Goal: Information Seeking & Learning: Learn about a topic

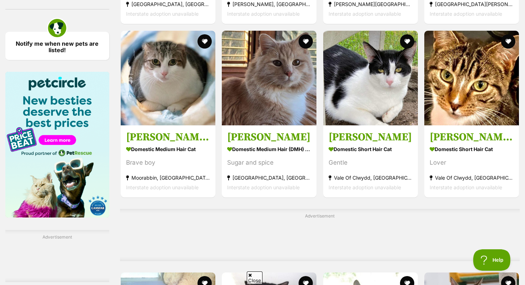
scroll to position [1040, 0]
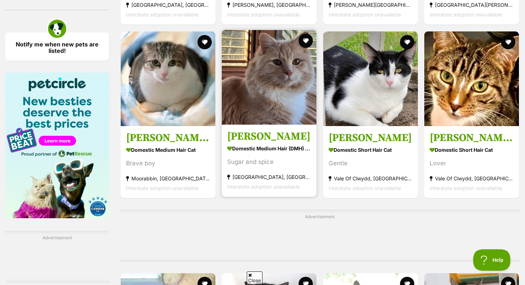
click at [293, 163] on div "Sugar and spice" at bounding box center [269, 162] width 84 height 10
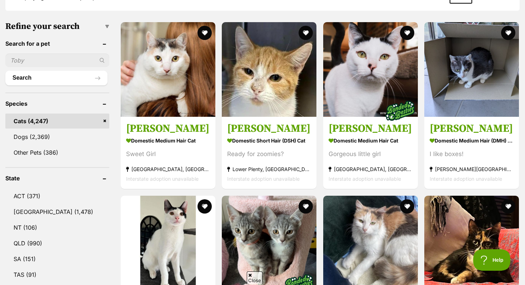
scroll to position [212, 0]
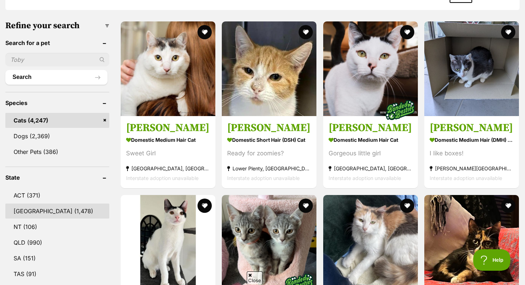
click at [29, 208] on link "NSW (1,478)" at bounding box center [57, 211] width 104 height 15
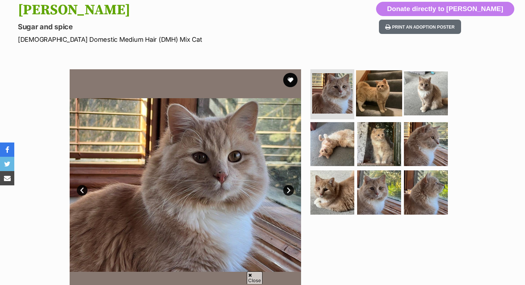
click at [358, 91] on img at bounding box center [379, 93] width 46 height 46
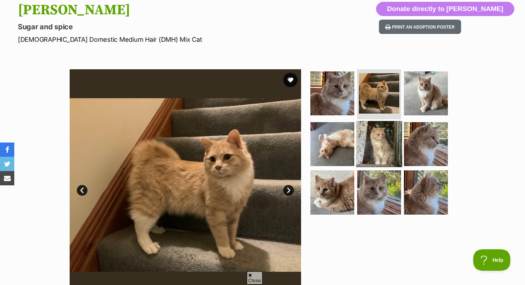
click at [368, 132] on img at bounding box center [379, 144] width 46 height 46
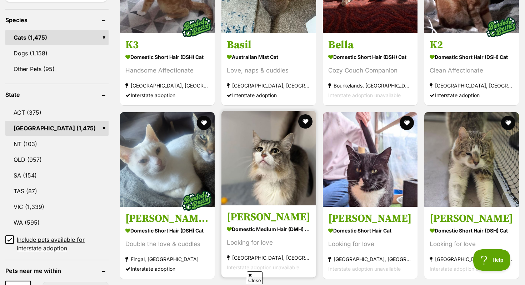
scroll to position [303, 0]
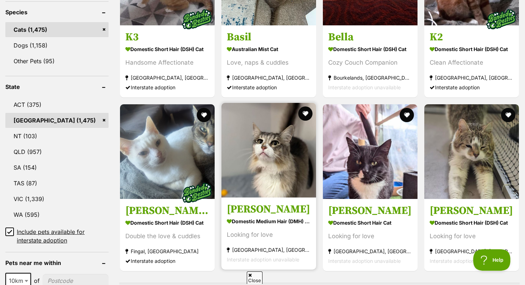
click at [285, 217] on strong "Domestic Medium Hair (DMH) Cat" at bounding box center [269, 221] width 84 height 10
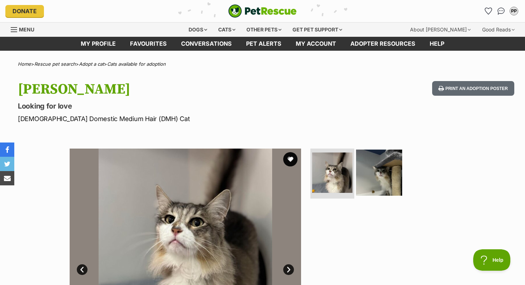
click at [400, 170] on img at bounding box center [379, 173] width 46 height 46
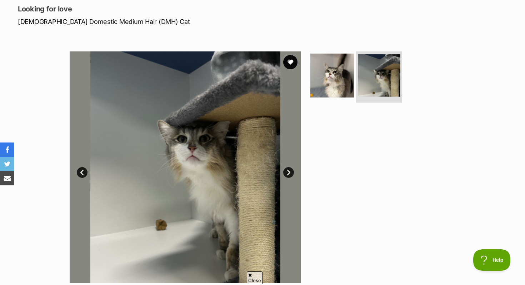
scroll to position [96, 0]
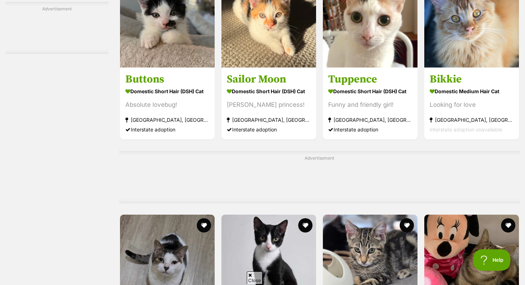
scroll to position [2416, 0]
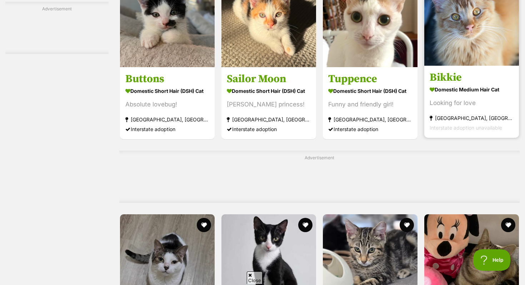
click at [482, 108] on div "Looking for love" at bounding box center [472, 103] width 84 height 10
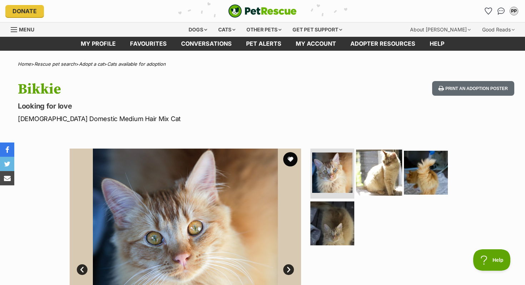
click at [383, 181] on img at bounding box center [379, 173] width 46 height 46
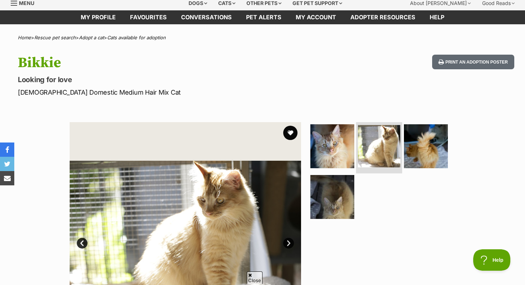
scroll to position [27, 0]
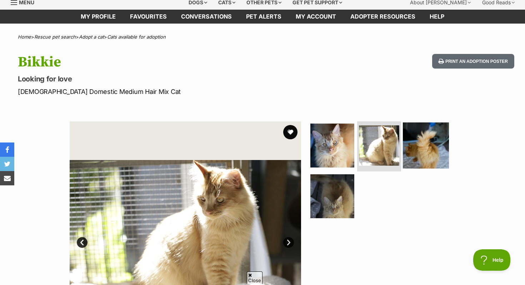
click at [438, 139] on img at bounding box center [426, 146] width 46 height 46
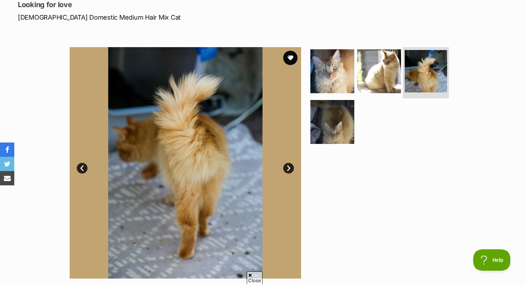
scroll to position [107, 0]
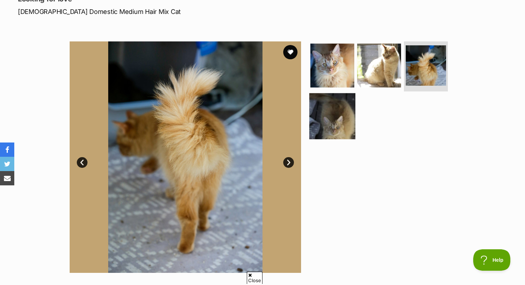
click at [342, 129] on img at bounding box center [333, 116] width 46 height 46
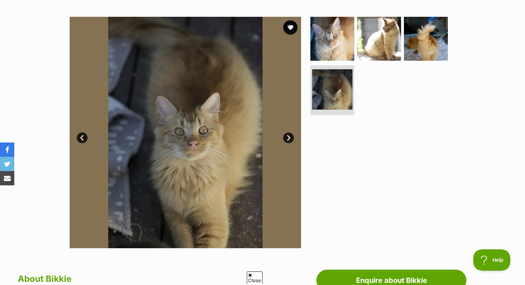
scroll to position [133, 0]
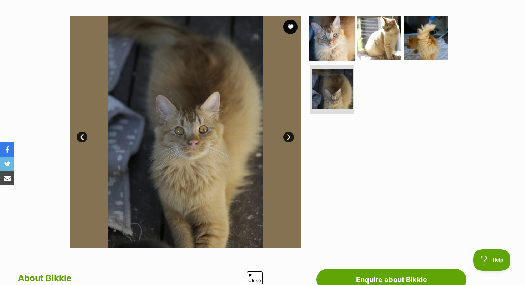
click at [346, 41] on img at bounding box center [333, 38] width 46 height 46
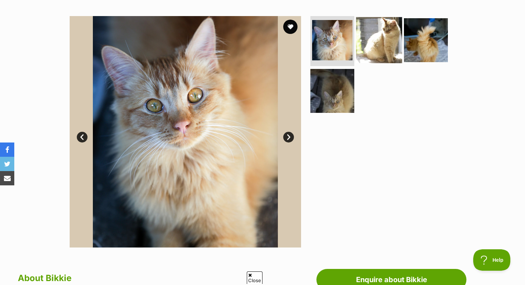
click at [387, 45] on img at bounding box center [379, 40] width 46 height 46
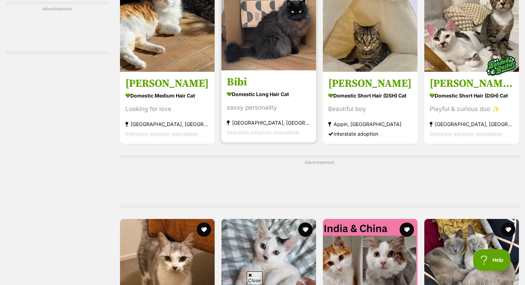
click at [266, 83] on link "Bibi Domestic Long Hair Cat sassy personality Narrabeen, NSW Interstate adoptio…" at bounding box center [269, 106] width 95 height 73
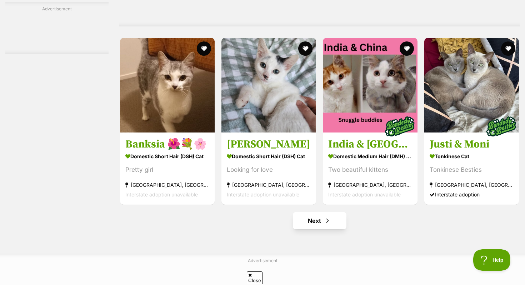
scroll to position [3284, 0]
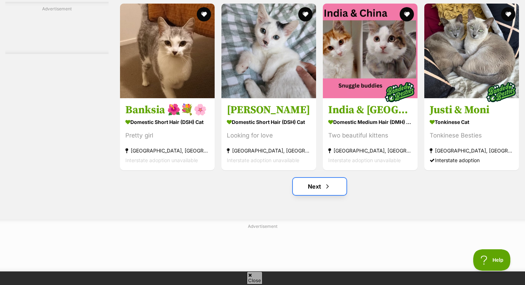
click at [320, 195] on link "Next" at bounding box center [320, 186] width 54 height 17
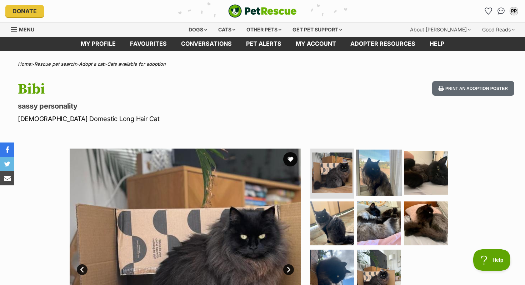
click at [383, 174] on img at bounding box center [379, 173] width 46 height 46
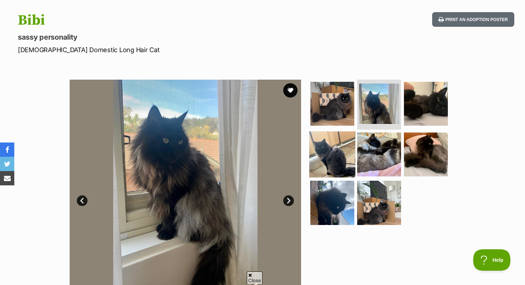
scroll to position [69, 0]
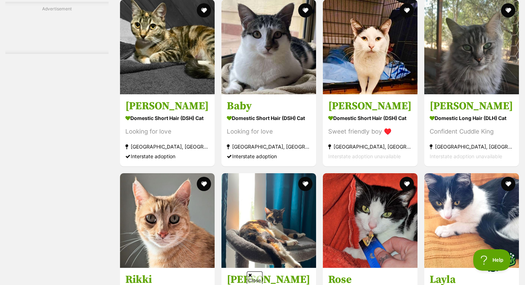
scroll to position [1556, 0]
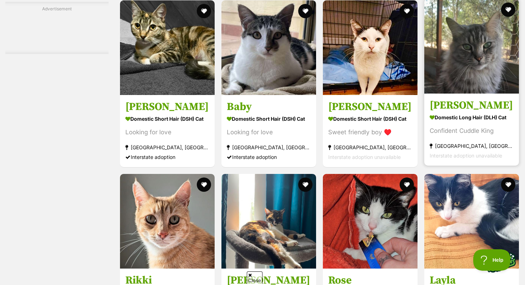
click at [446, 123] on strong "Domestic Long Hair (DLH) Cat" at bounding box center [472, 117] width 84 height 10
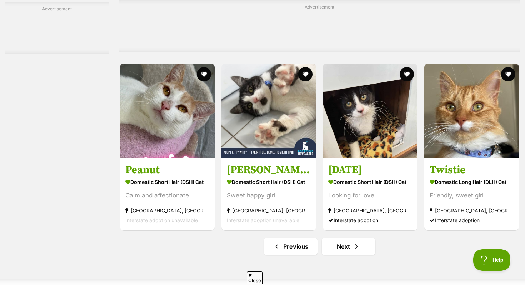
scroll to position [3307, 0]
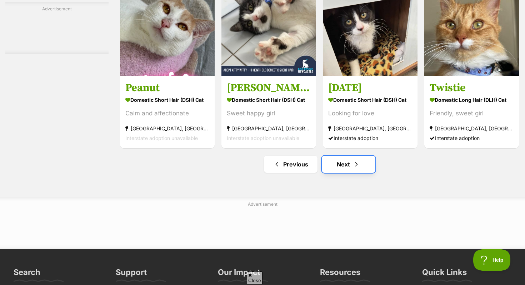
click at [344, 173] on link "Next" at bounding box center [349, 164] width 54 height 17
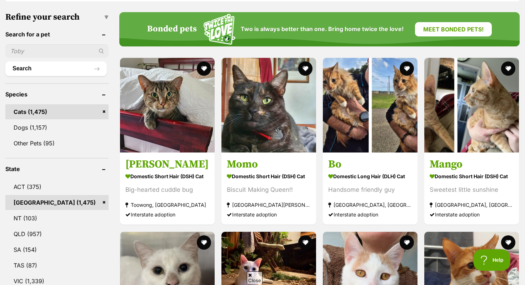
scroll to position [221, 0]
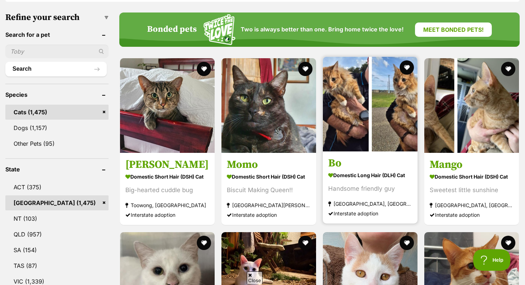
click at [376, 125] on img at bounding box center [370, 104] width 95 height 95
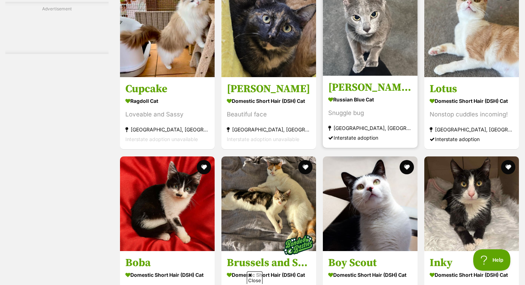
scroll to position [2887, 0]
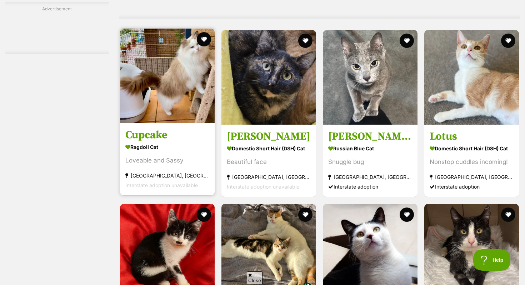
click at [192, 142] on h3 "Cupcake" at bounding box center [167, 136] width 84 height 14
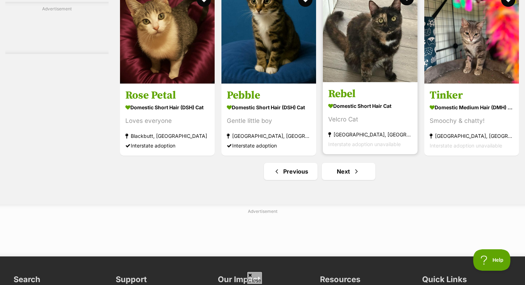
scroll to position [3348, 0]
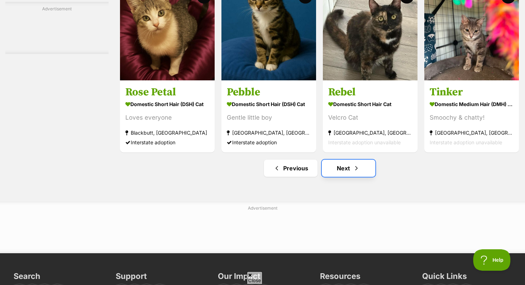
click at [355, 173] on span "Next page" at bounding box center [356, 168] width 7 height 9
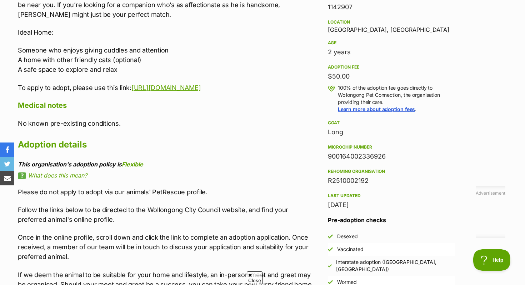
scroll to position [502, 0]
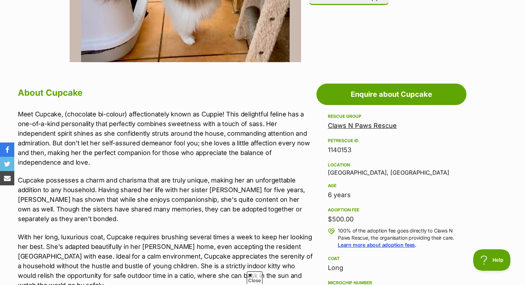
scroll to position [97, 0]
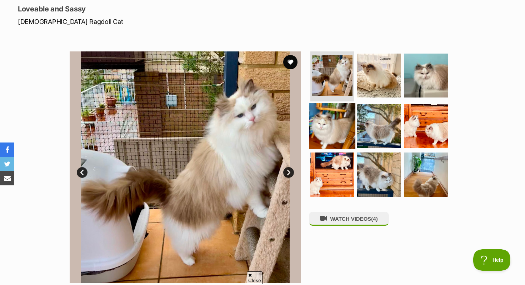
click at [350, 125] on img at bounding box center [333, 126] width 46 height 46
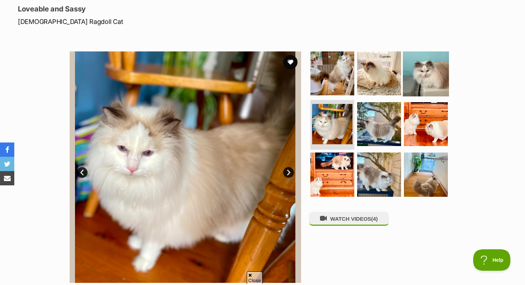
scroll to position [0, 0]
click at [427, 71] on img at bounding box center [426, 73] width 46 height 46
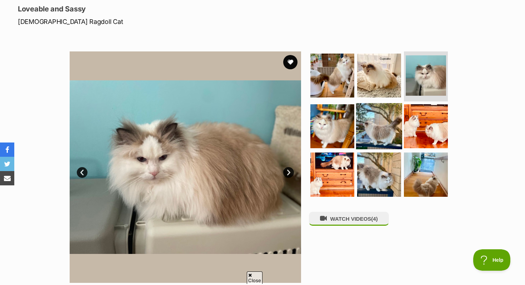
click at [384, 142] on img at bounding box center [379, 126] width 46 height 46
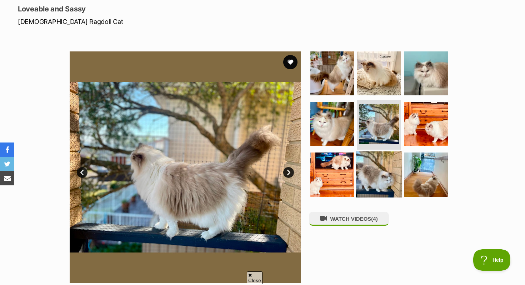
click at [379, 176] on img at bounding box center [379, 175] width 46 height 46
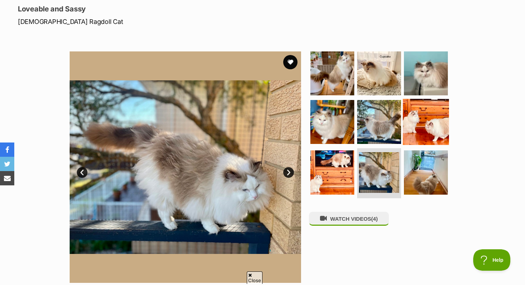
click at [424, 136] on img at bounding box center [426, 122] width 46 height 46
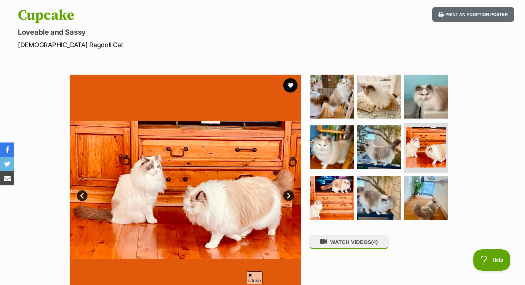
scroll to position [67, 0]
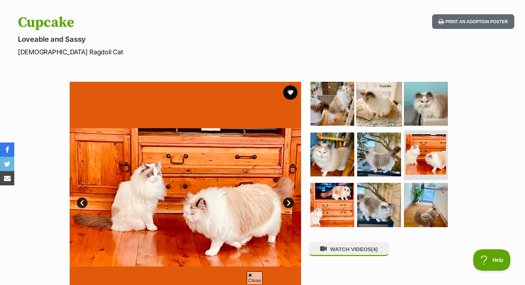
click at [368, 103] on img at bounding box center [379, 104] width 46 height 46
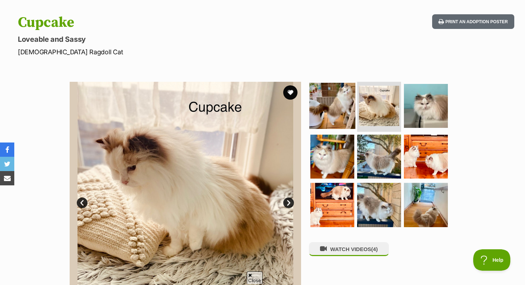
click at [340, 104] on img at bounding box center [333, 106] width 46 height 46
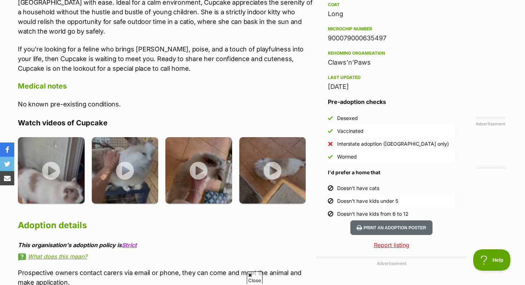
scroll to position [572, 0]
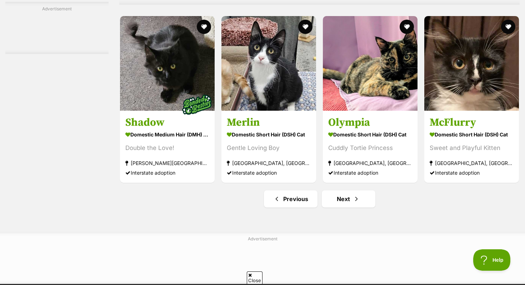
scroll to position [3272, 0]
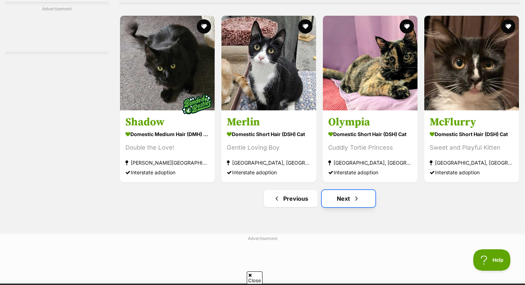
click at [347, 207] on link "Next" at bounding box center [349, 198] width 54 height 17
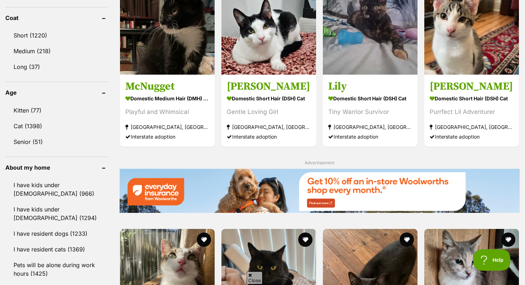
scroll to position [689, 0]
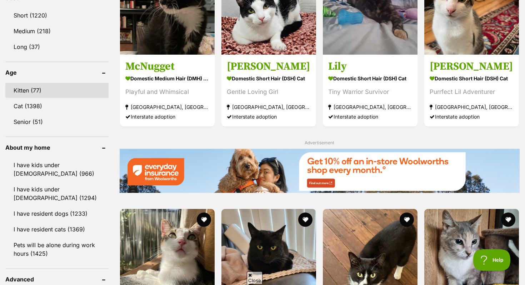
click at [40, 86] on link "Kitten (77)" at bounding box center [56, 90] width 103 height 15
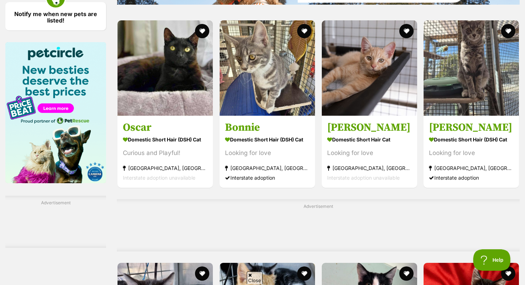
scroll to position [1054, 0]
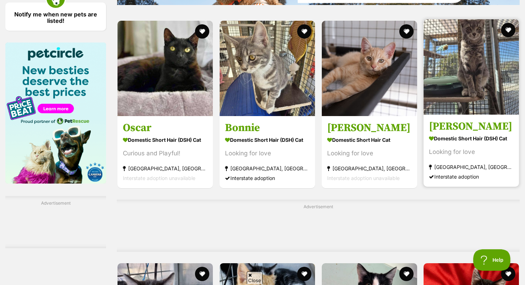
click at [444, 96] on img at bounding box center [471, 66] width 95 height 95
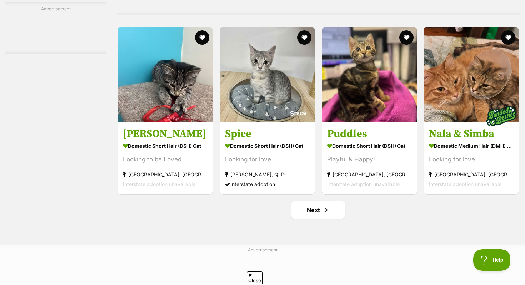
scroll to position [3270, 0]
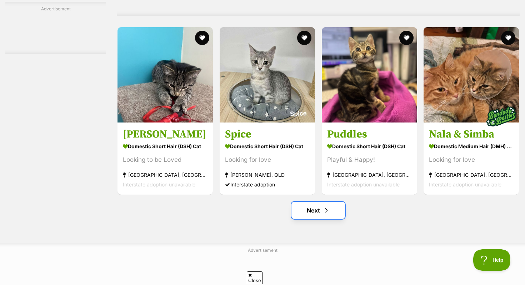
click at [318, 212] on link "Next" at bounding box center [319, 210] width 54 height 17
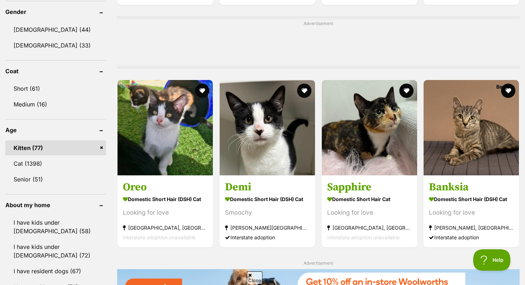
scroll to position [617, 0]
click at [101, 144] on link "Kitten (77)" at bounding box center [55, 147] width 101 height 15
